Goal: Check status: Check status

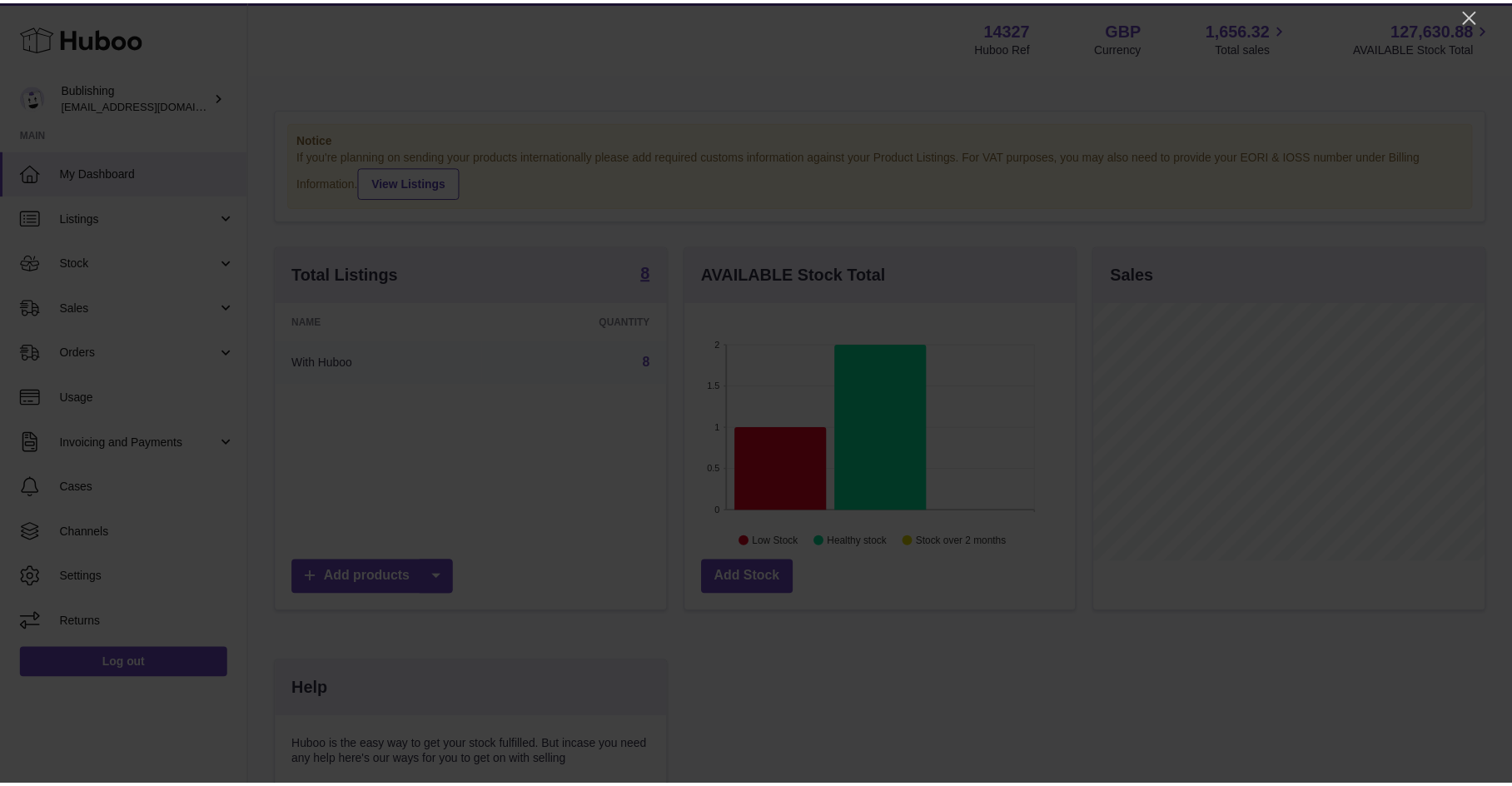
scroll to position [260, 394]
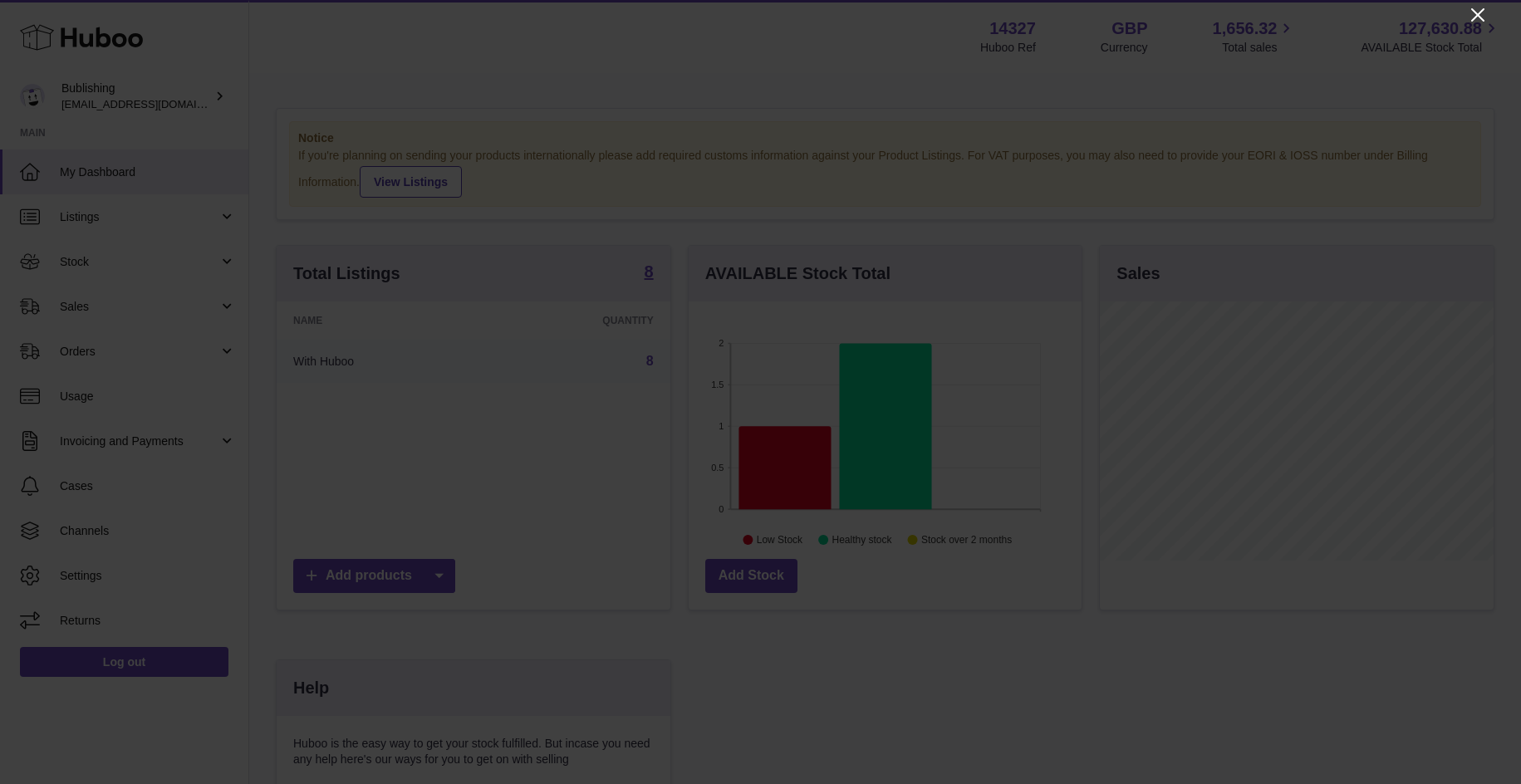
click at [1477, 14] on icon "Close" at bounding box center [1478, 15] width 14 height 14
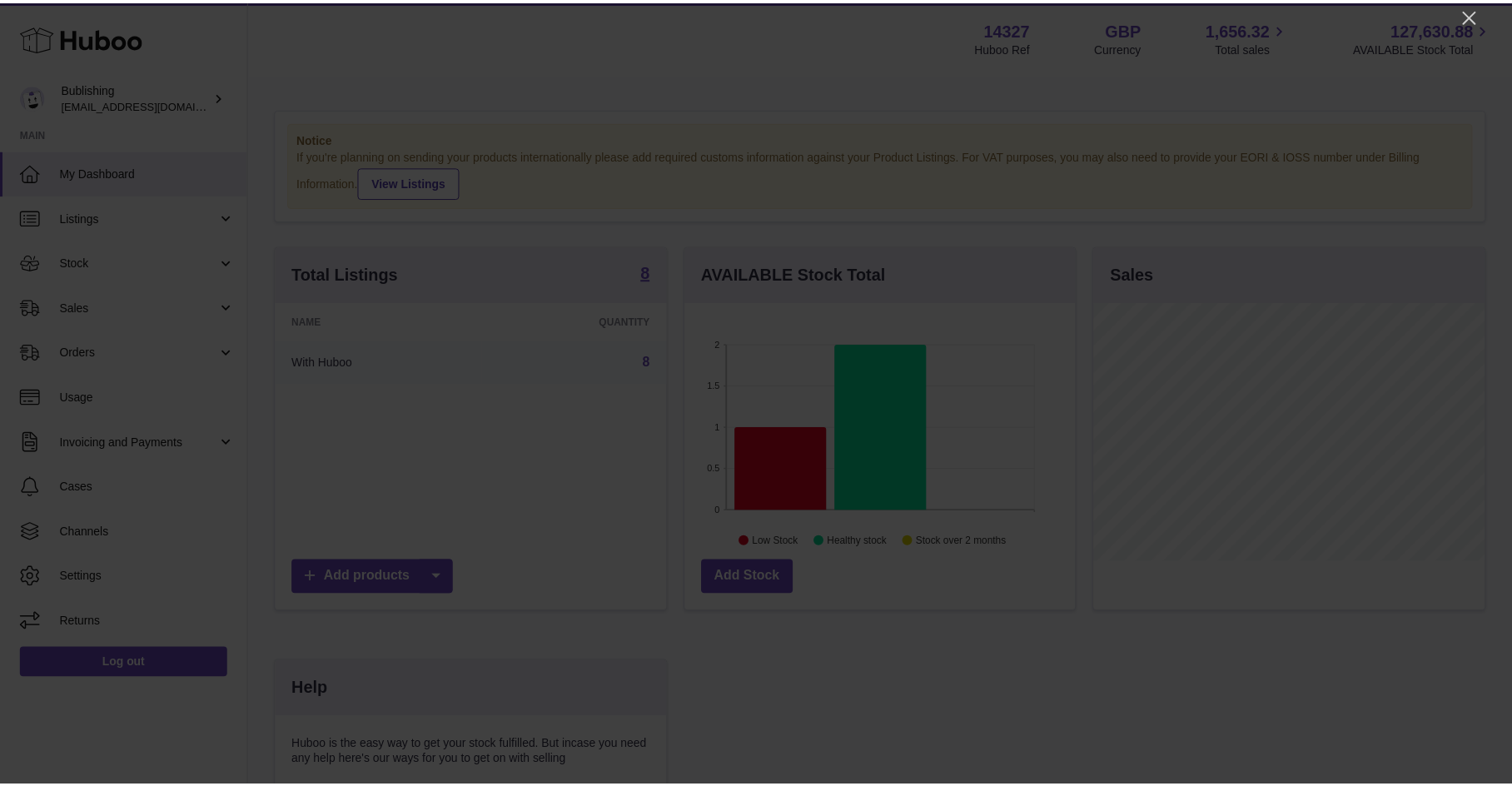
scroll to position [832262, 832277]
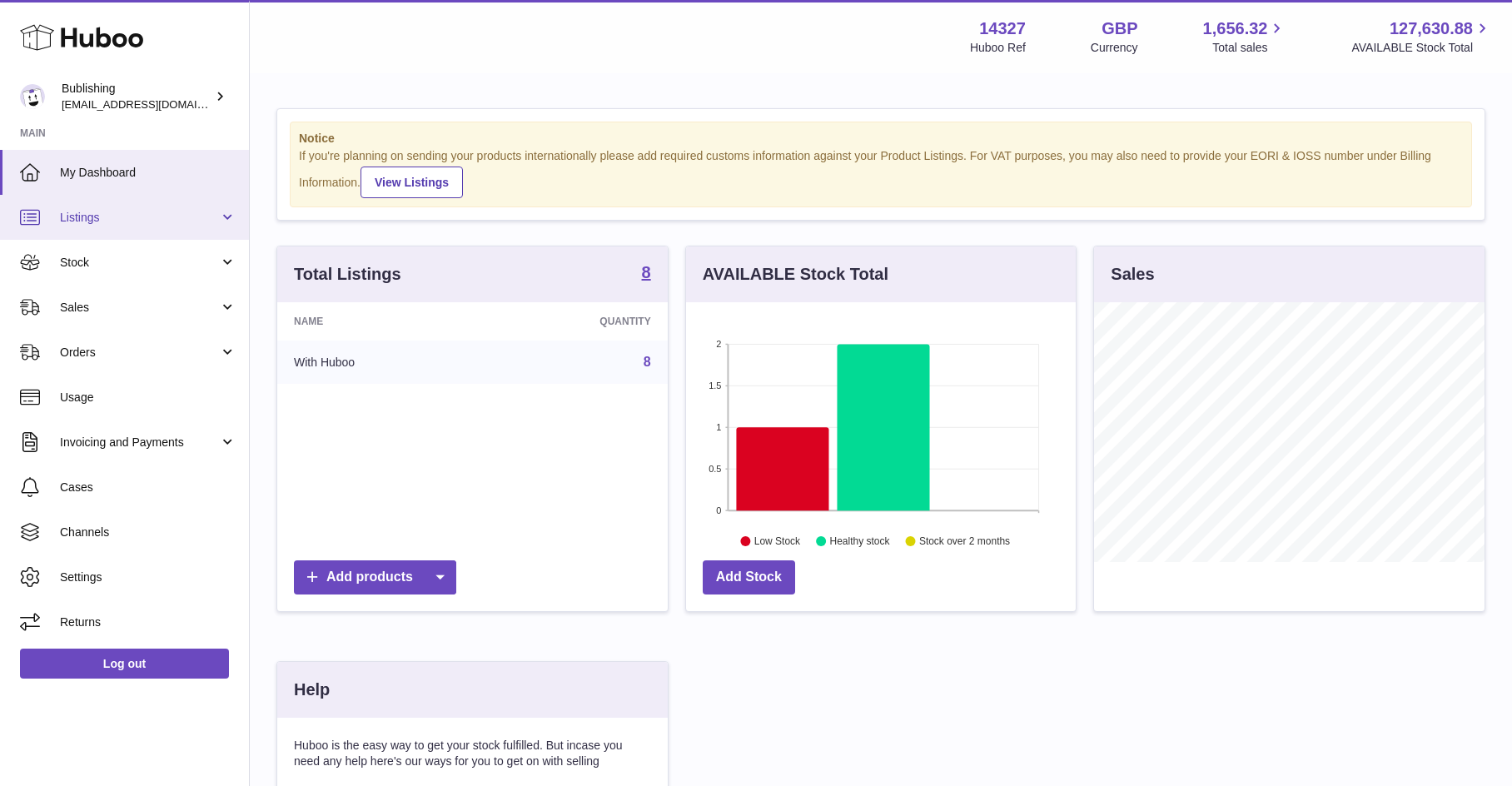
click at [125, 224] on span "Listings" at bounding box center [139, 217] width 159 height 16
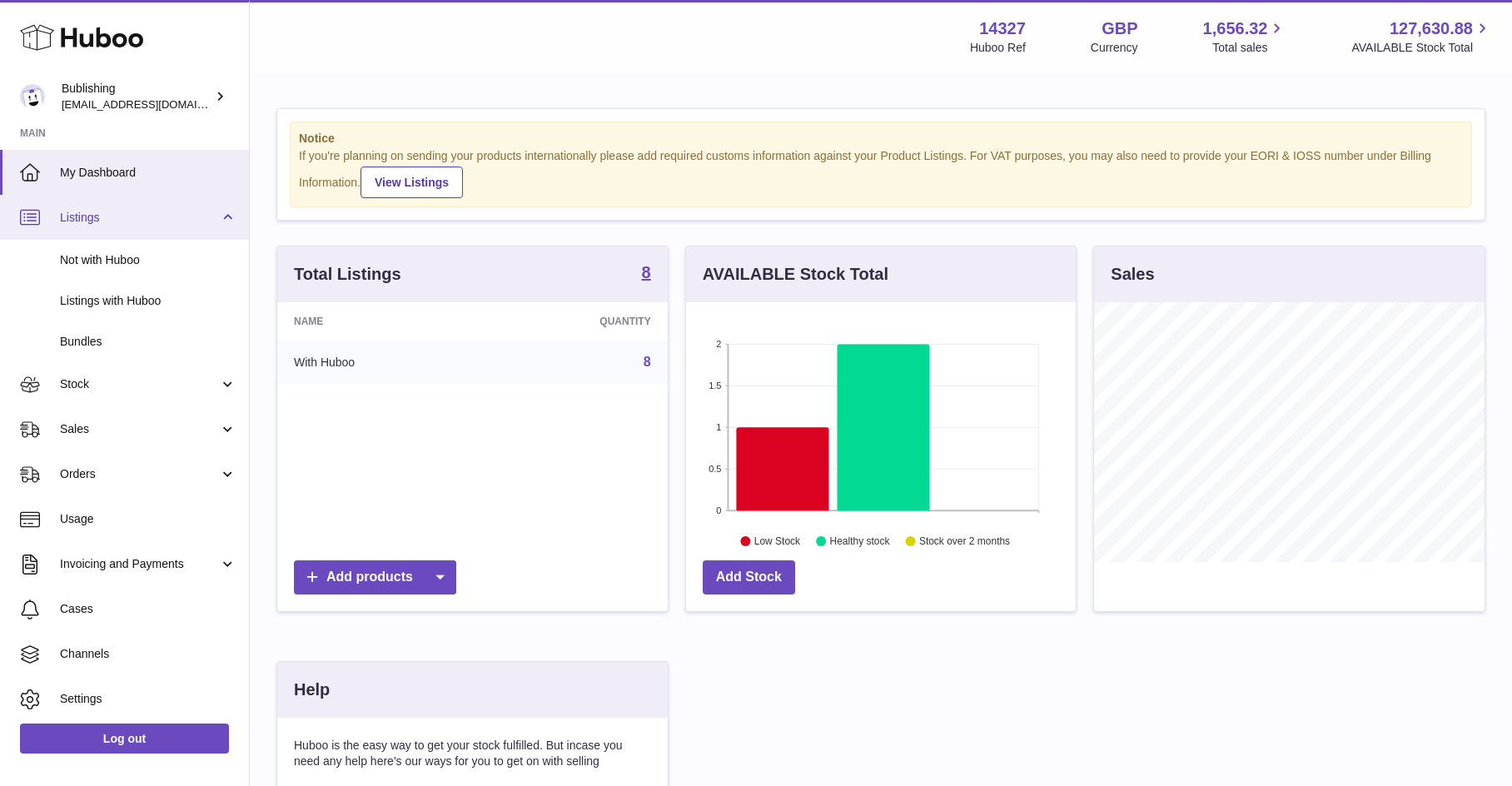
click at [119, 225] on span "Listings" at bounding box center [139, 217] width 159 height 16
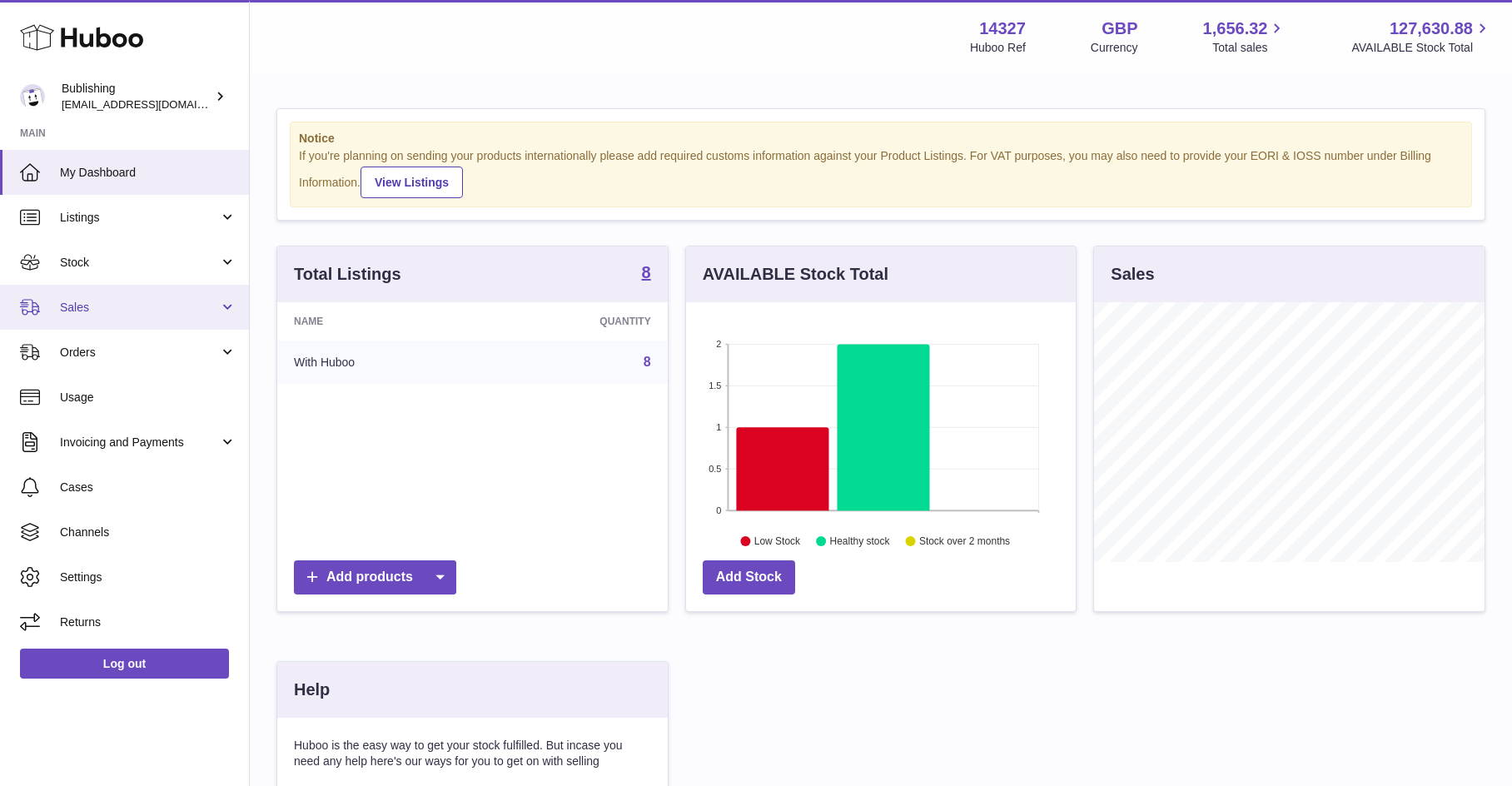
drag, startPoint x: 116, startPoint y: 309, endPoint x: 127, endPoint y: 314, distance: 12.1
click at [118, 309] on span "Sales" at bounding box center [139, 307] width 159 height 16
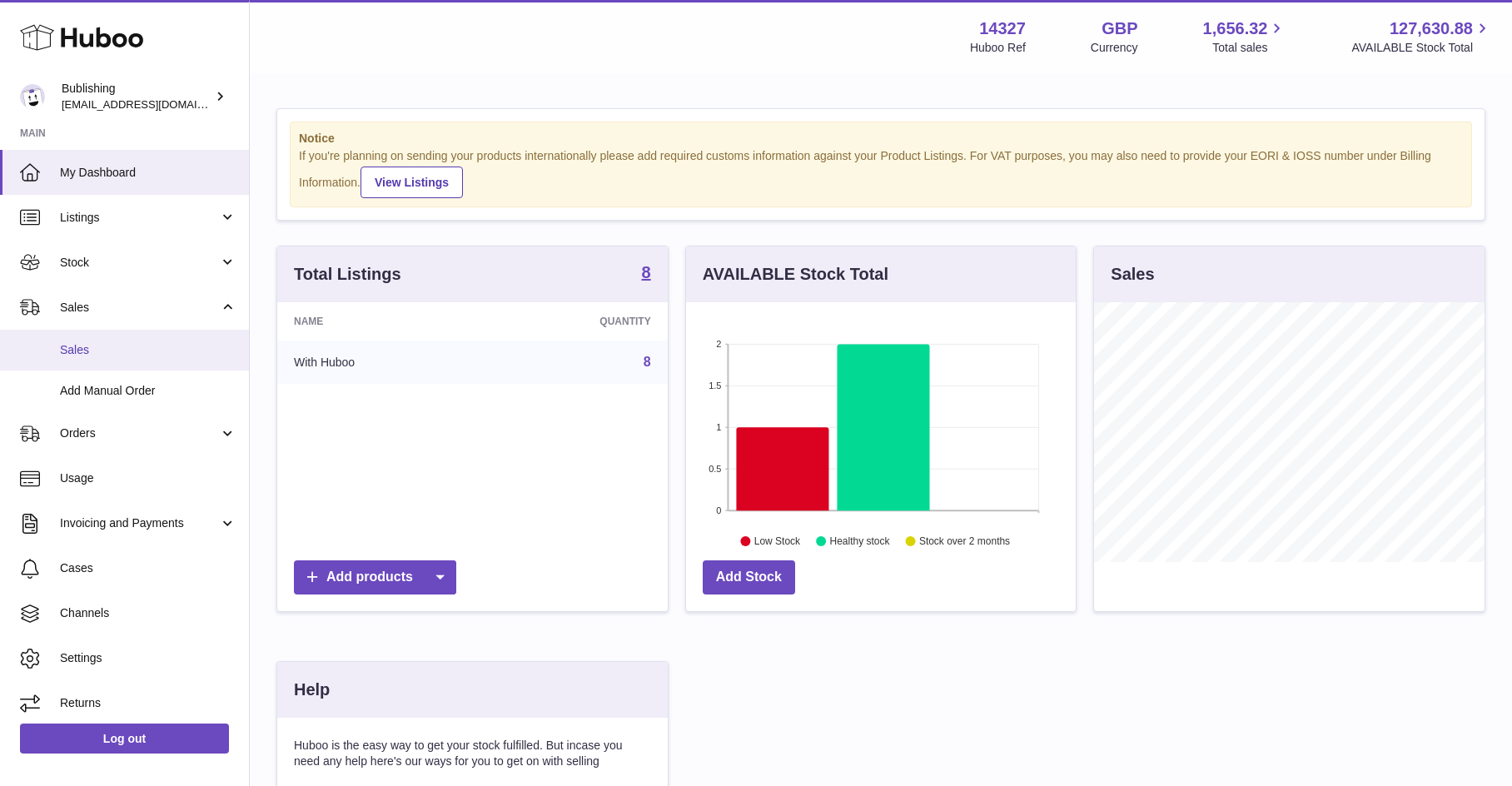
click at [118, 355] on span "Sales" at bounding box center [149, 350] width 177 height 16
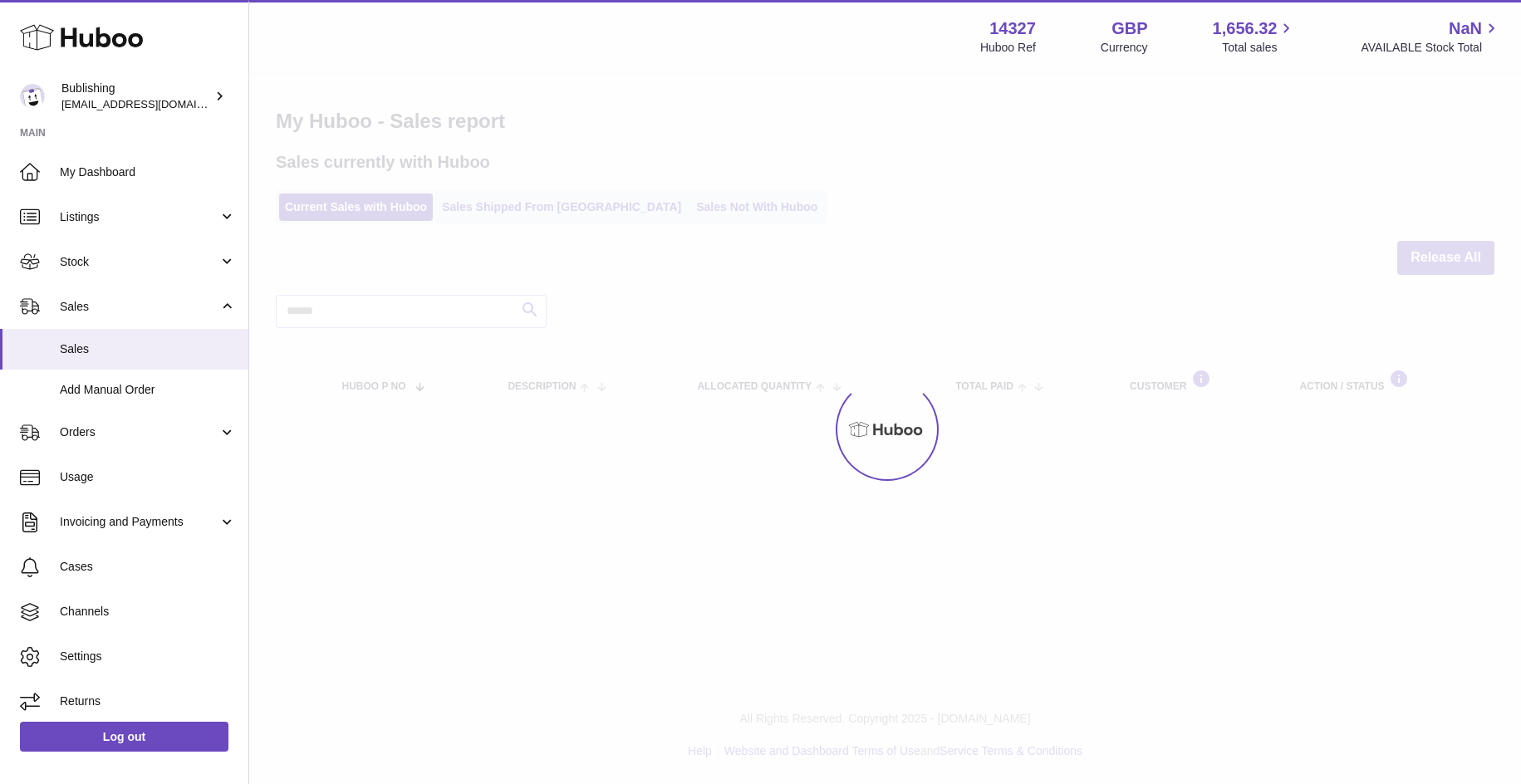
click at [390, 329] on div at bounding box center [885, 429] width 1272 height 709
click at [391, 312] on div at bounding box center [885, 429] width 1272 height 709
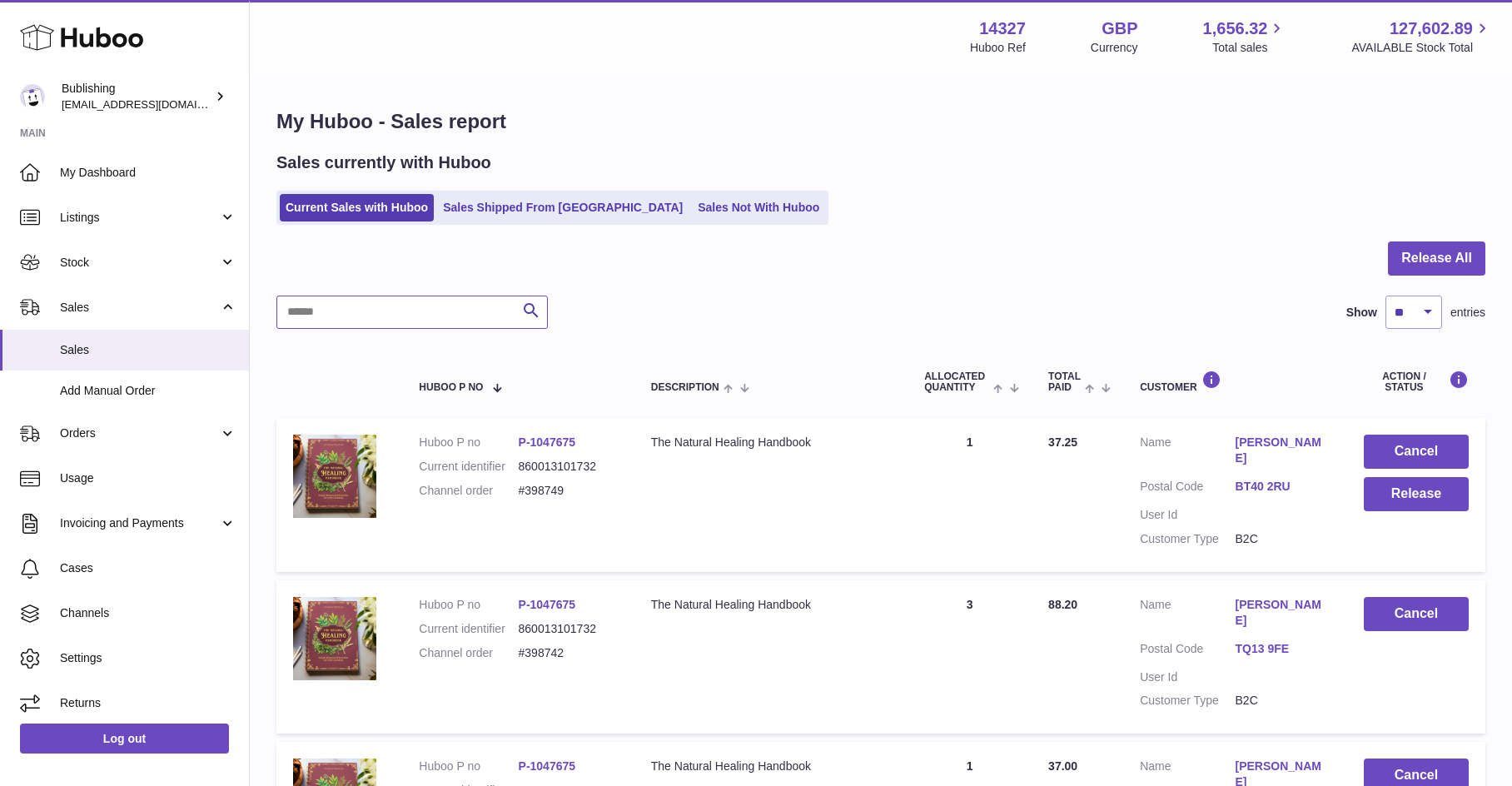
click at [318, 311] on input "text" at bounding box center [413, 312] width 272 height 33
paste input "*******"
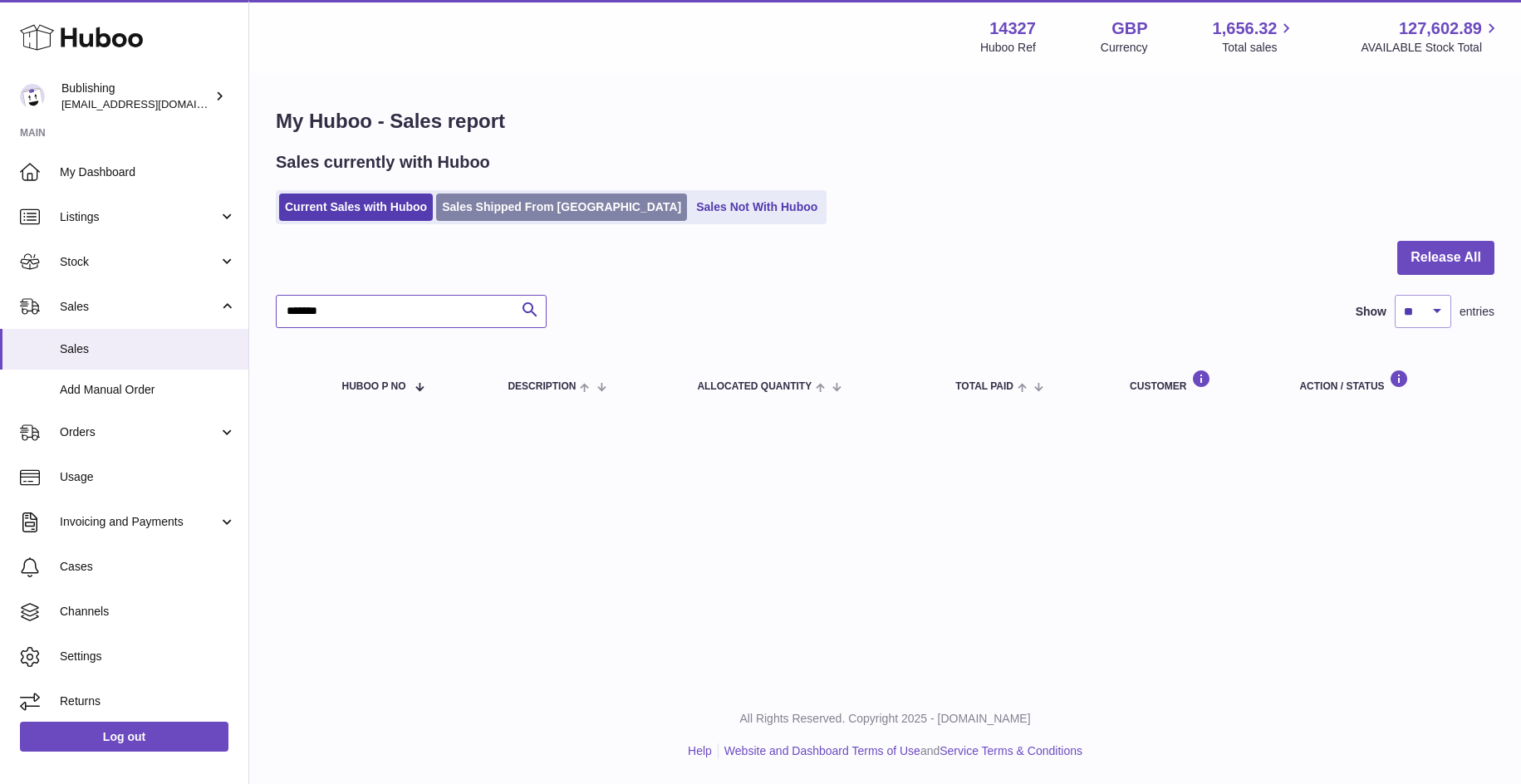
type input "*******"
click at [503, 210] on link "Sales Shipped From [GEOGRAPHIC_DATA]" at bounding box center [561, 207] width 251 height 27
click at [494, 213] on link "Sales Shipped From [GEOGRAPHIC_DATA]" at bounding box center [561, 207] width 251 height 27
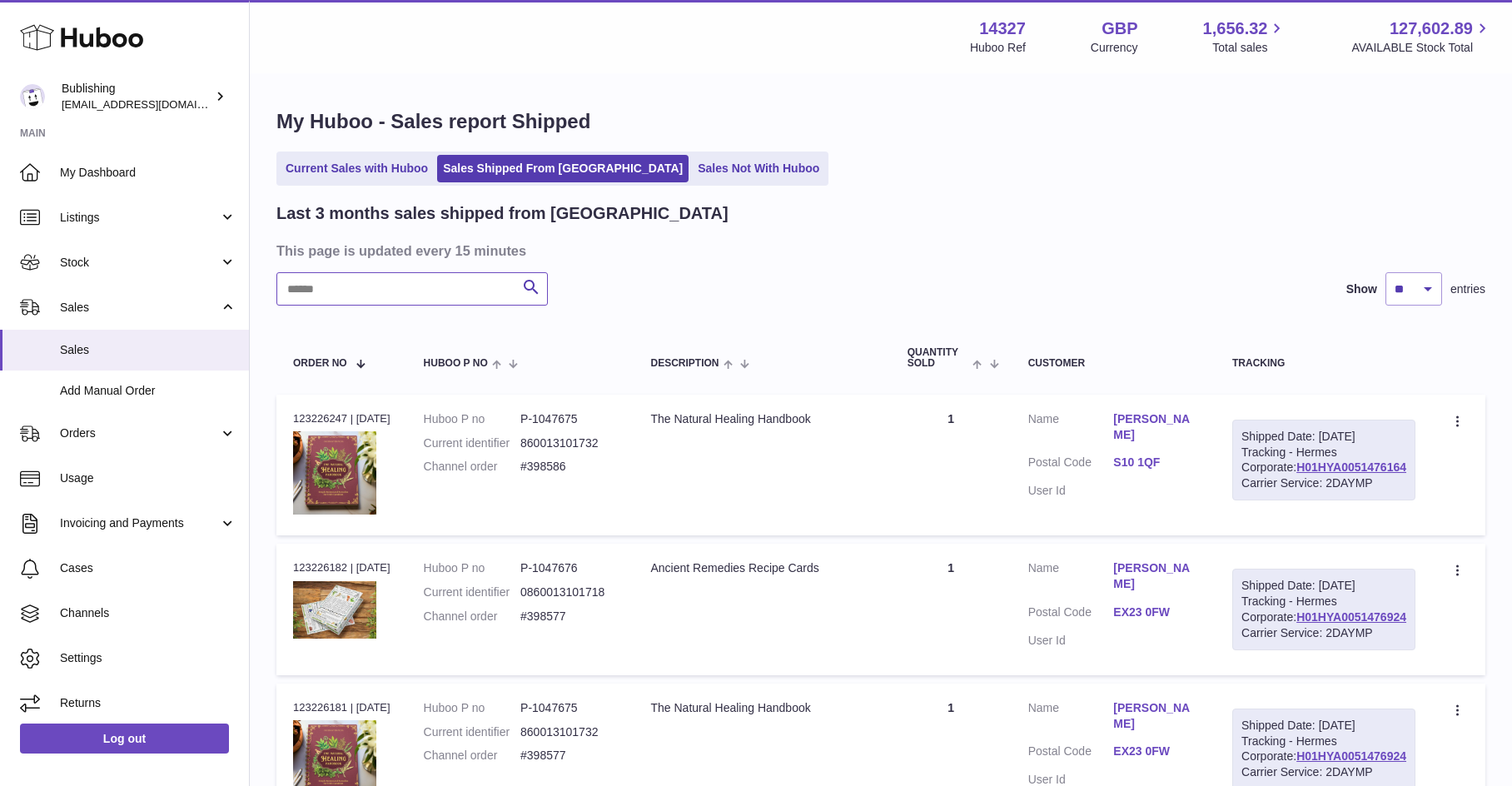
click at [432, 291] on input "text" at bounding box center [413, 289] width 272 height 33
paste input "*******"
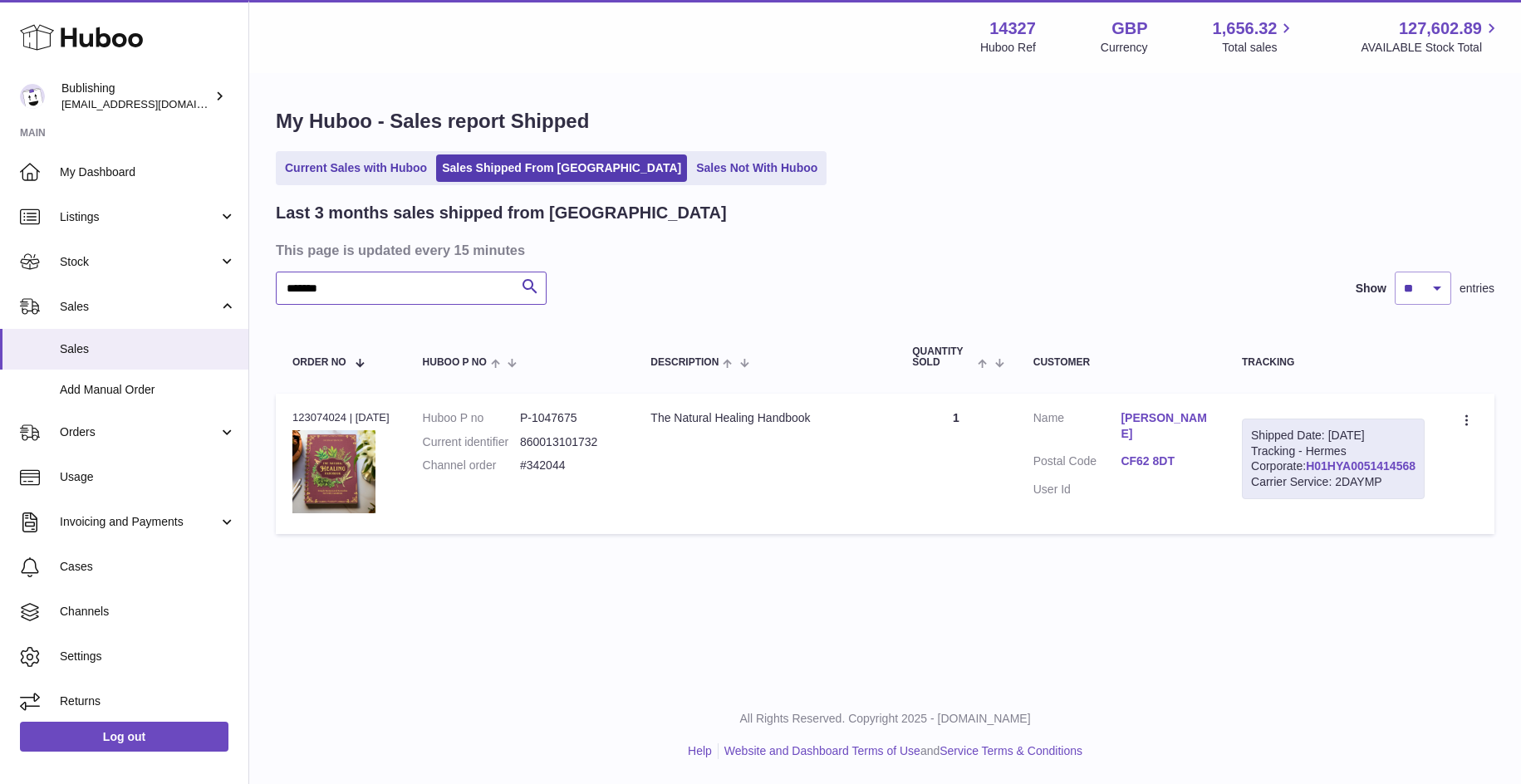
type input "*******"
click at [1341, 472] on link "H01HYA0051414568" at bounding box center [1360, 466] width 109 height 14
drag, startPoint x: 1297, startPoint y: 498, endPoint x: 1413, endPoint y: 500, distance: 116.0
click at [1423, 500] on div "Shipped Date: [DATE] Tracking - Hermes Corporate: H01HYA0051414568 Carrier Serv…" at bounding box center [1333, 459] width 183 height 81
copy link "H01HYA0051414568"
